Goal: Transaction & Acquisition: Download file/media

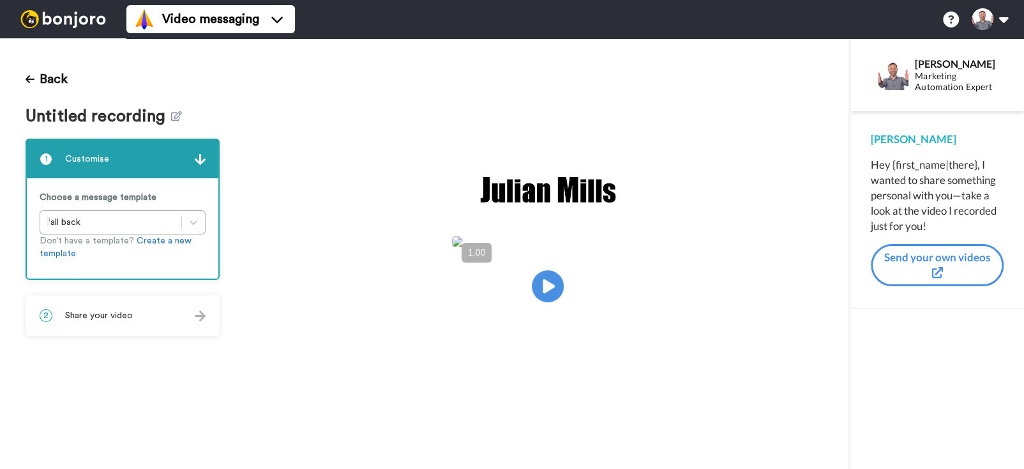
click at [84, 20] on img at bounding box center [63, 19] width 96 height 18
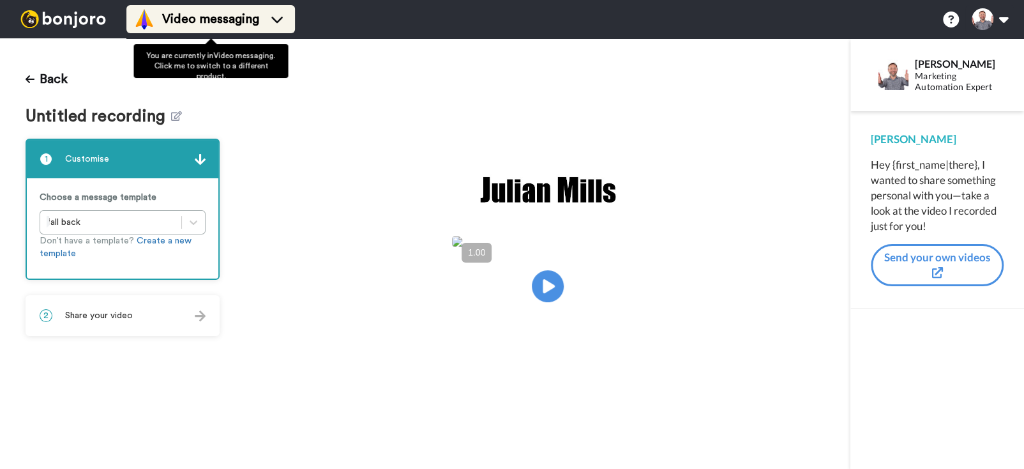
click at [174, 21] on span "Video messaging" at bounding box center [210, 19] width 97 height 18
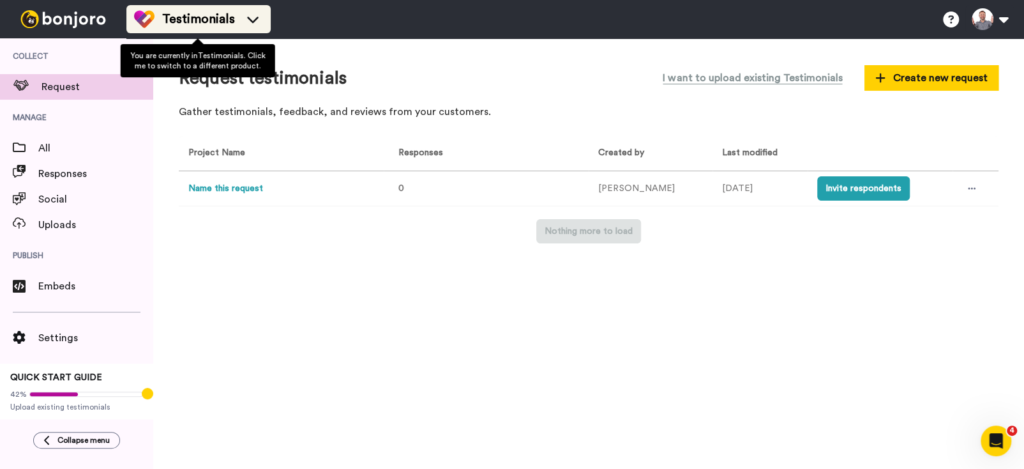
click at [178, 19] on span "Testimonials" at bounding box center [198, 19] width 73 height 18
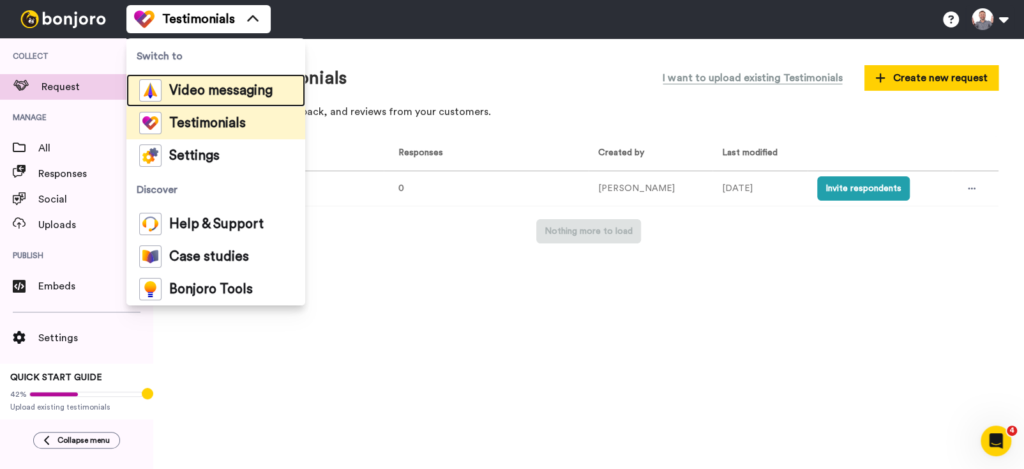
click at [193, 89] on span "Video messaging" at bounding box center [220, 90] width 103 height 13
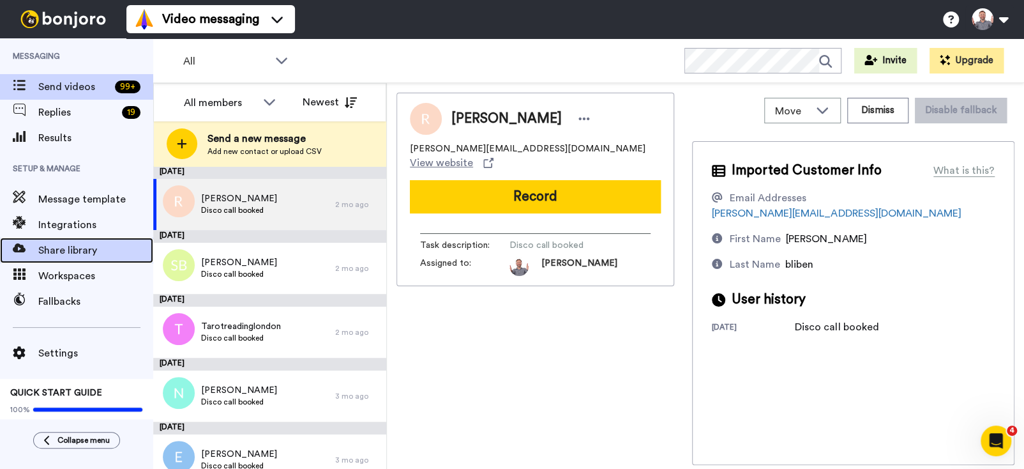
click at [87, 252] on span "Share library" at bounding box center [95, 250] width 115 height 15
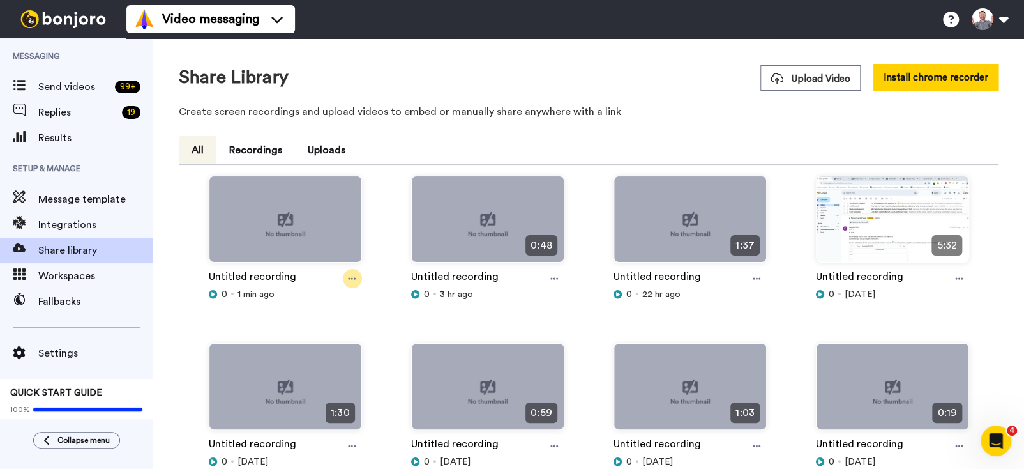
click at [349, 276] on icon at bounding box center [352, 278] width 8 height 9
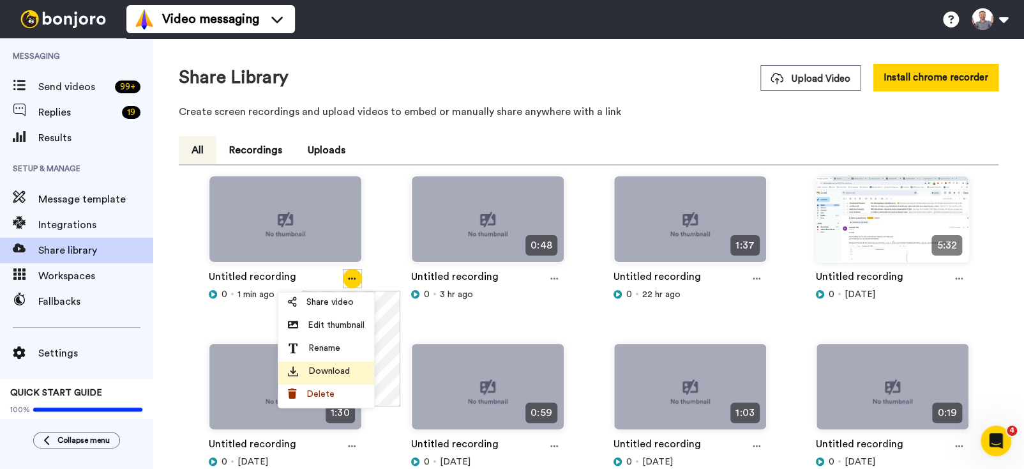
click at [333, 368] on span "Download" at bounding box center [328, 370] width 41 height 13
